Goal: Task Accomplishment & Management: Use online tool/utility

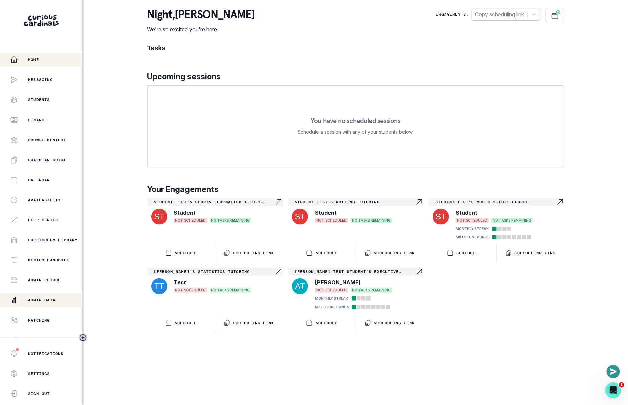
click at [46, 297] on div "Admin Data" at bounding box center [46, 300] width 72 height 8
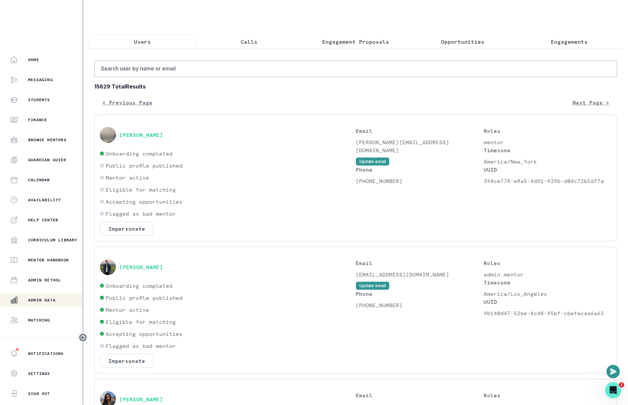
click at [362, 43] on p "Engagement Proposals" at bounding box center [355, 42] width 67 height 8
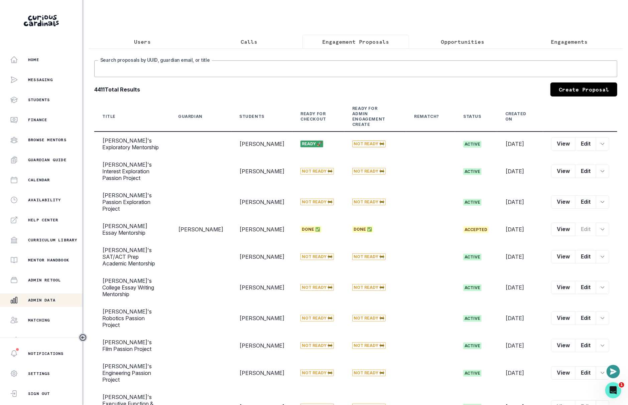
click at [309, 70] on input "Search proposals by UUID, guardian email, or title" at bounding box center [355, 68] width 523 height 17
paste input "[PERSON_NAME]'s"
type input "Palaash"
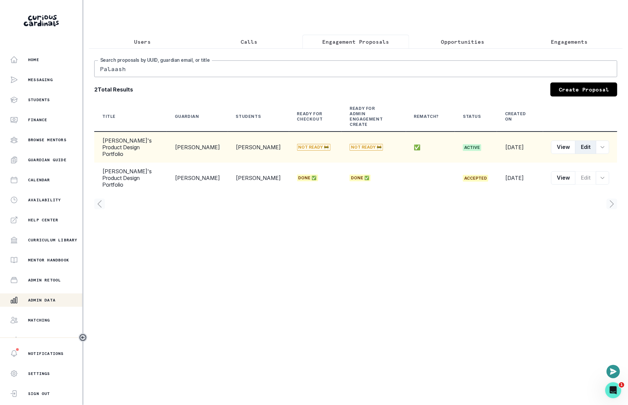
click at [590, 141] on button "Edit" at bounding box center [585, 147] width 21 height 13
select select "2e0e0867-17d0-41a8-92b9-7b446b3bc83e"
select select "9a751445-b445-4548-ae6a-5c97e26053b2"
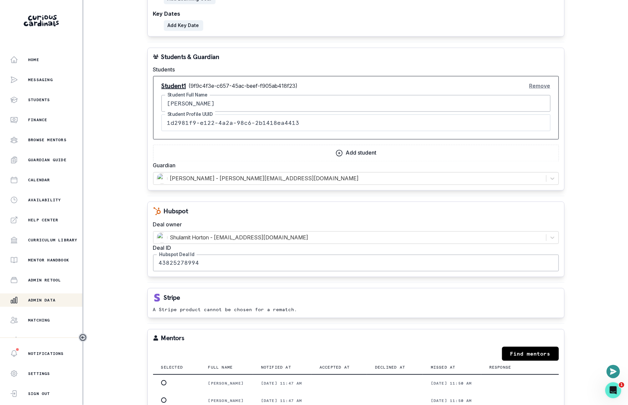
scroll to position [530, 0]
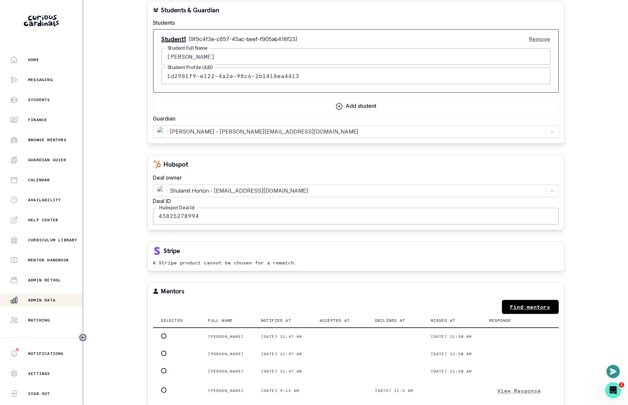
click at [542, 300] on link "Find mentors" at bounding box center [530, 307] width 57 height 14
